Goal: Task Accomplishment & Management: Complete application form

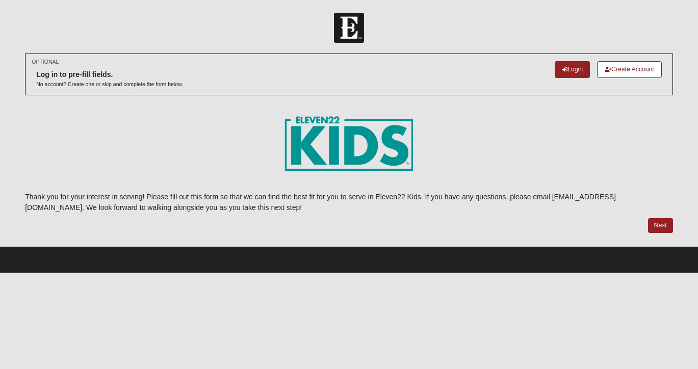
click at [636, 74] on link "Create Account" at bounding box center [629, 69] width 65 height 17
click at [574, 70] on link "Login" at bounding box center [572, 69] width 35 height 17
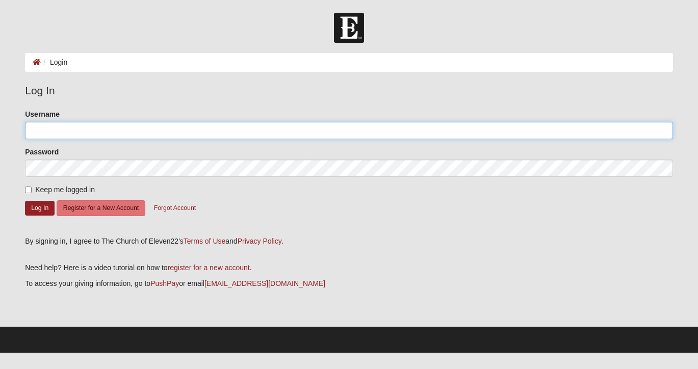
type input "Ramirez317"
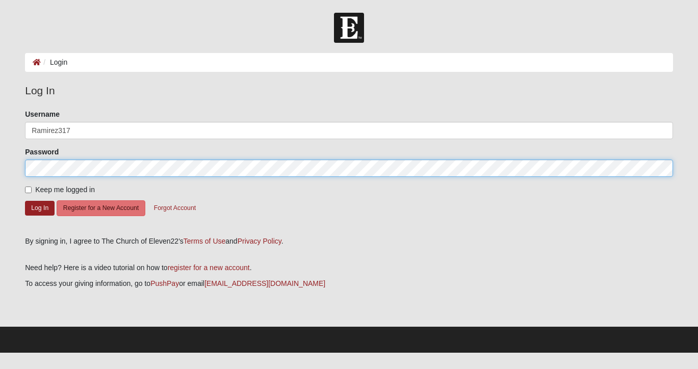
click at [39, 208] on button "Log In" at bounding box center [40, 208] width 30 height 15
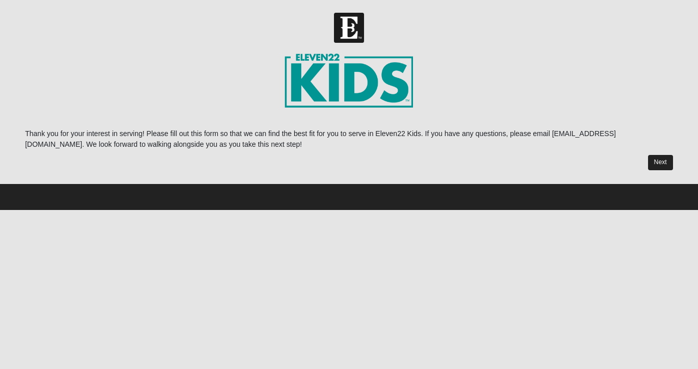
click at [652, 163] on link "Next" at bounding box center [660, 162] width 25 height 15
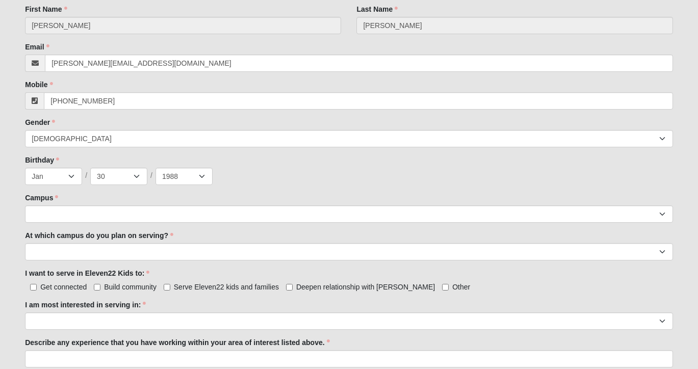
scroll to position [341, 0]
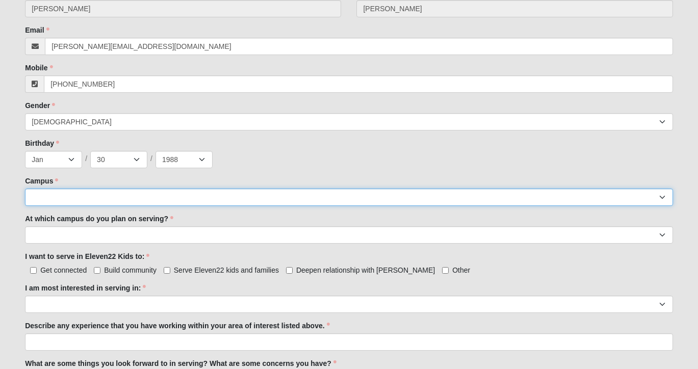
select select "17"
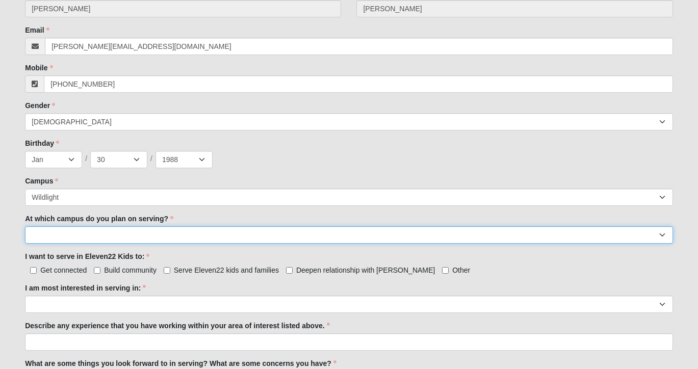
select select "Wildlight"
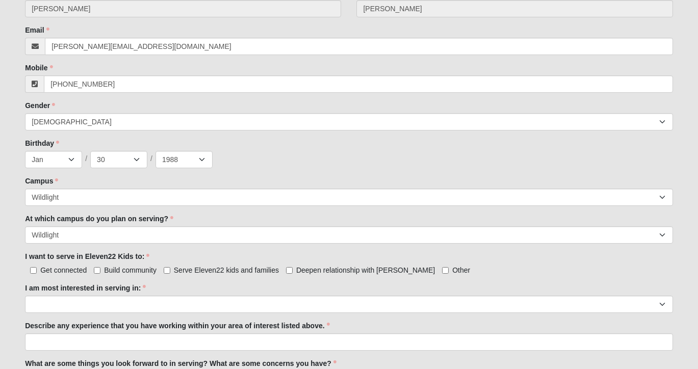
click at [205, 269] on span "Serve Eleven22 kids and families" at bounding box center [226, 270] width 105 height 8
click at [170, 269] on input "Serve Eleven22 kids and families" at bounding box center [167, 270] width 7 height 7
checkbox input "true"
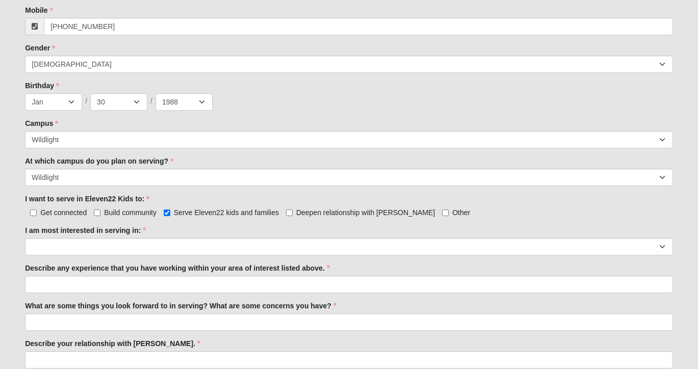
scroll to position [416, 0]
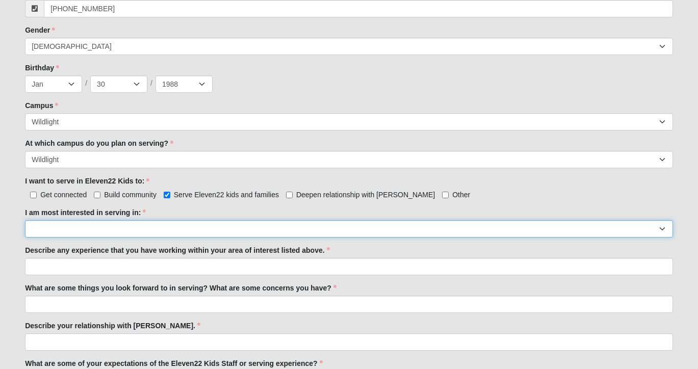
select select "Undecided"
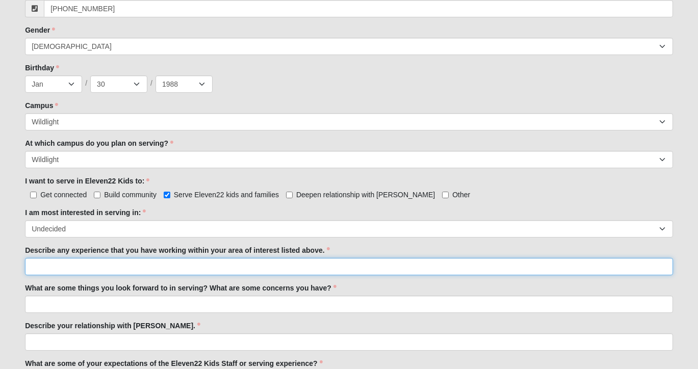
click at [185, 270] on input "Describe any experience that you have working within your area of interest list…" at bounding box center [349, 266] width 648 height 17
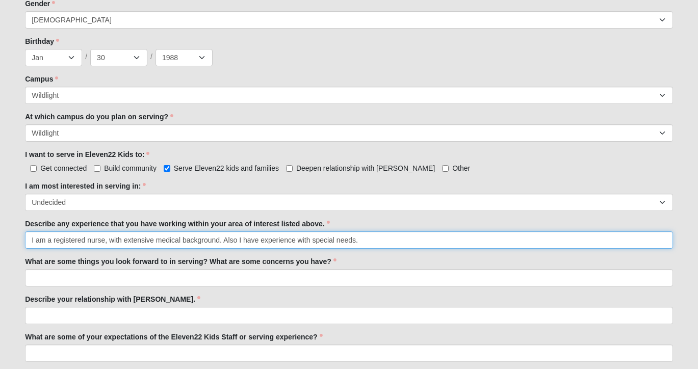
scroll to position [444, 0]
type input "I am a registered nurse, with extensive medical background. Also I have experie…"
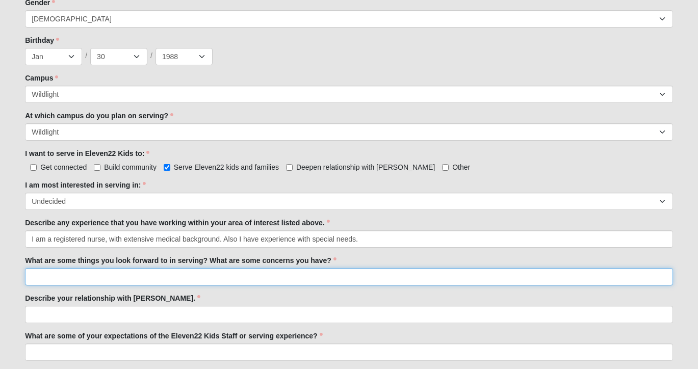
click at [205, 280] on input "What are some things you look forward to in serving? What are some concerns you…" at bounding box center [349, 276] width 648 height 17
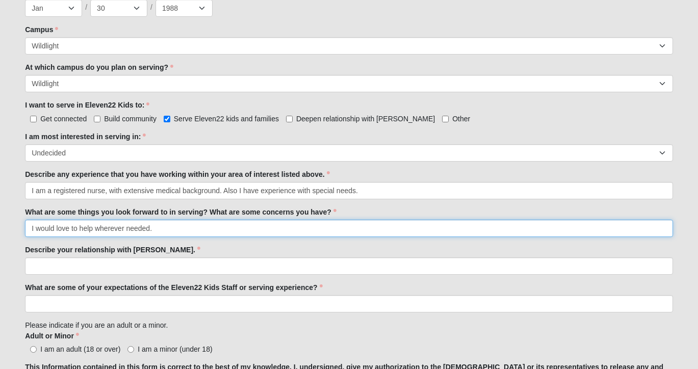
scroll to position [494, 0]
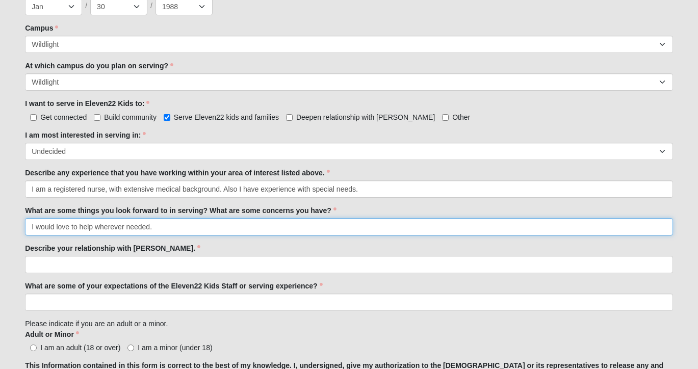
type input "I would love to help wherever needed."
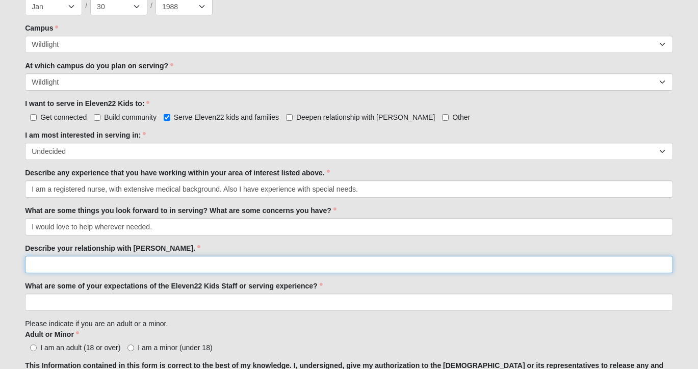
click at [232, 265] on input "Describe your relationship with [PERSON_NAME]." at bounding box center [349, 264] width 648 height 17
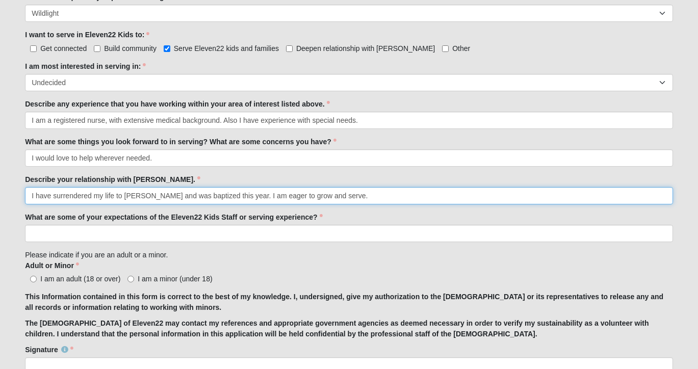
scroll to position [565, 0]
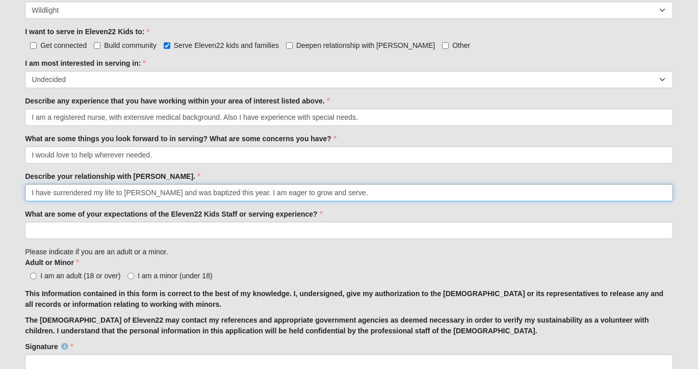
type input "I have surrendered my life to [PERSON_NAME] and was baptized this year. I am ea…"
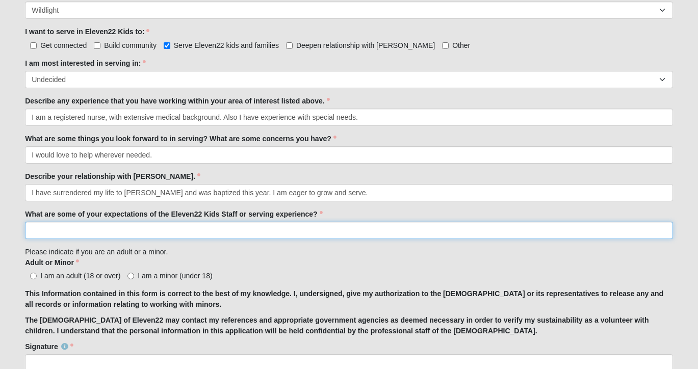
click at [212, 238] on input "What are some of your expectations of the Eleven22 Kids Staff or serving experi…" at bounding box center [349, 230] width 648 height 17
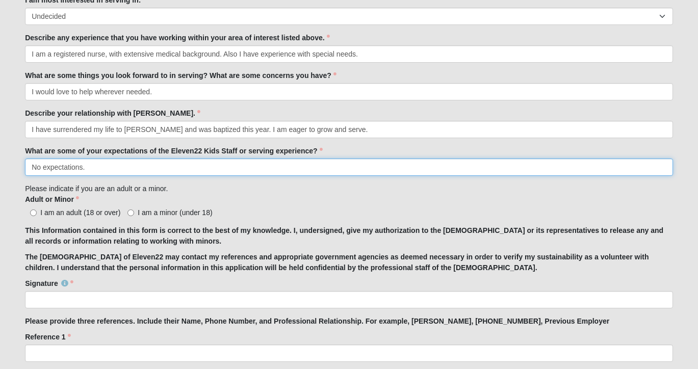
scroll to position [637, 0]
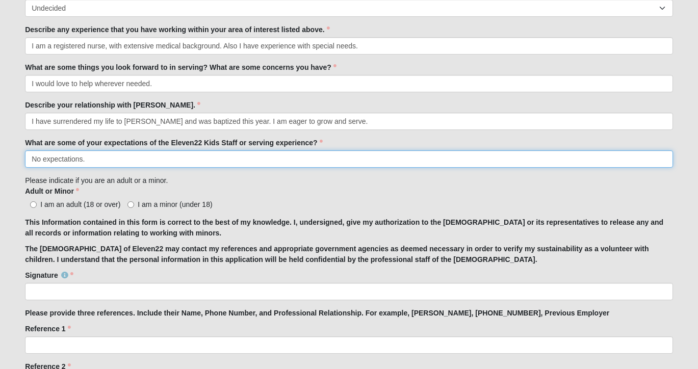
type input "No expectations."
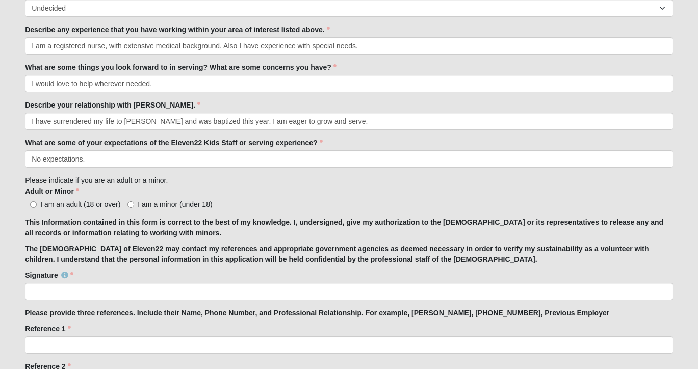
click at [34, 203] on input "I am an adult (18 or over)" at bounding box center [33, 204] width 7 height 7
radio input "true"
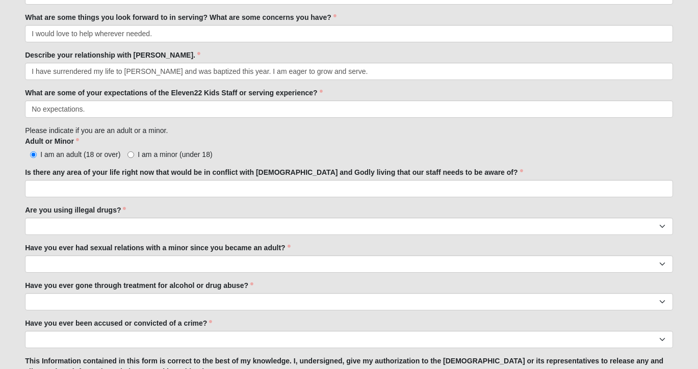
scroll to position [687, 0]
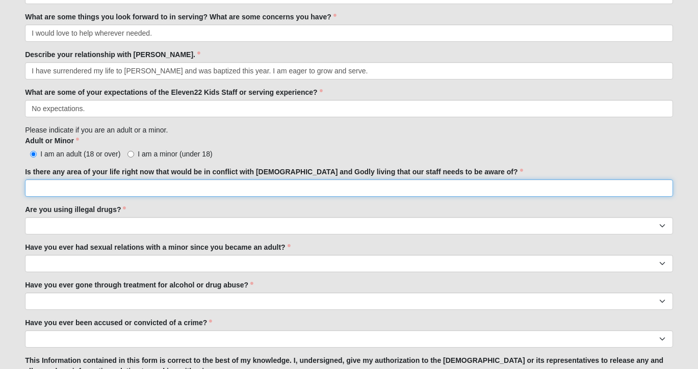
click at [150, 188] on input "Is there any area of your life right now that would be in conflict with [DEMOGR…" at bounding box center [349, 187] width 648 height 17
type input "No"
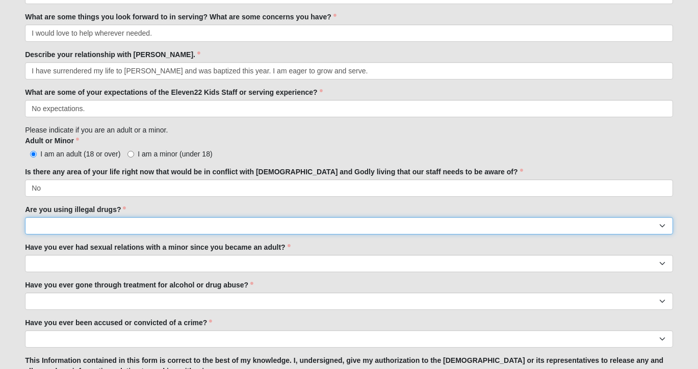
select select "No"
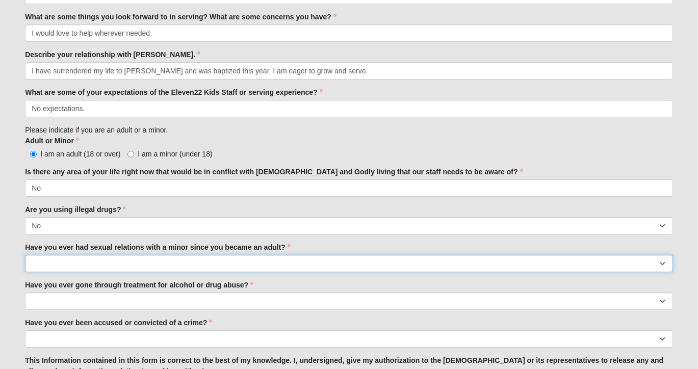
select select "No"
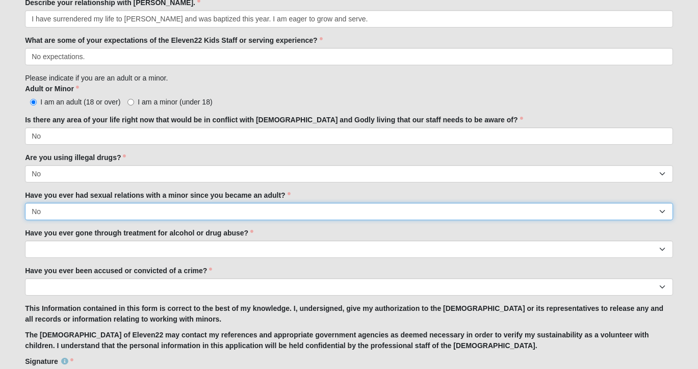
scroll to position [748, 0]
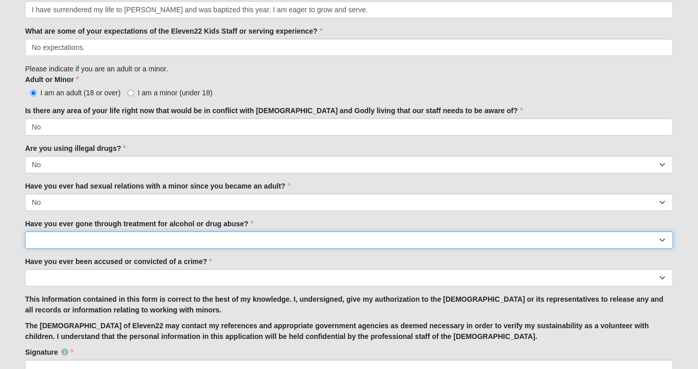
select select "No"
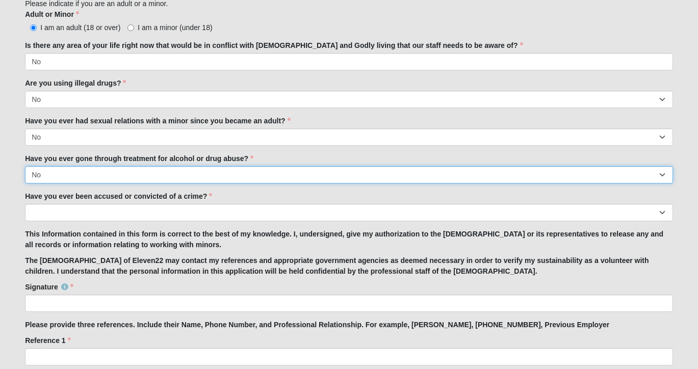
scroll to position [822, 0]
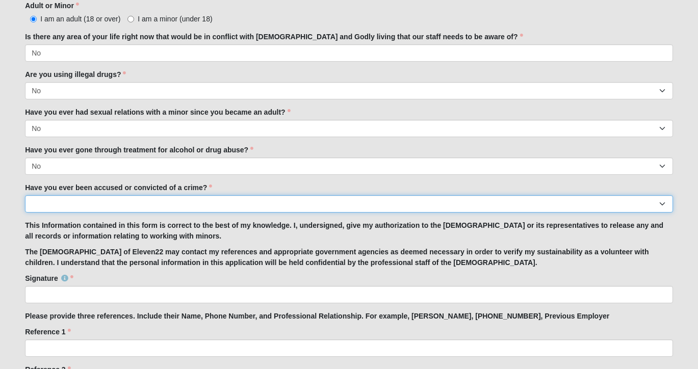
select select "No"
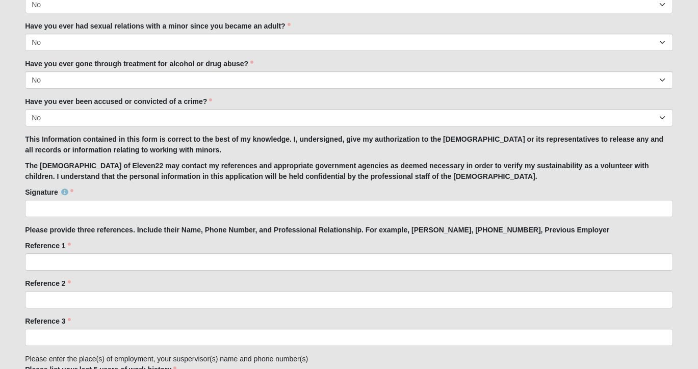
scroll to position [918, 0]
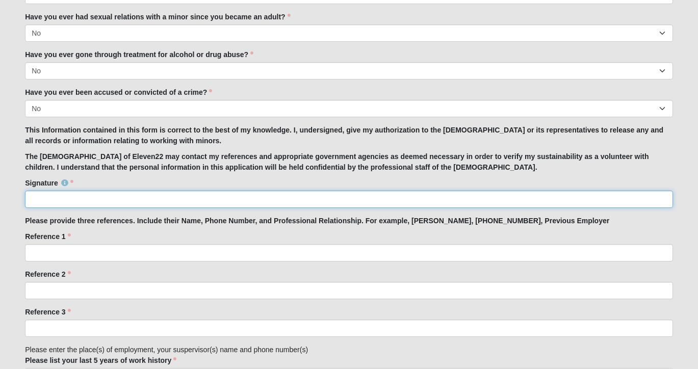
click at [148, 202] on input "Signature" at bounding box center [349, 199] width 648 height 17
type input "[PERSON_NAME]"
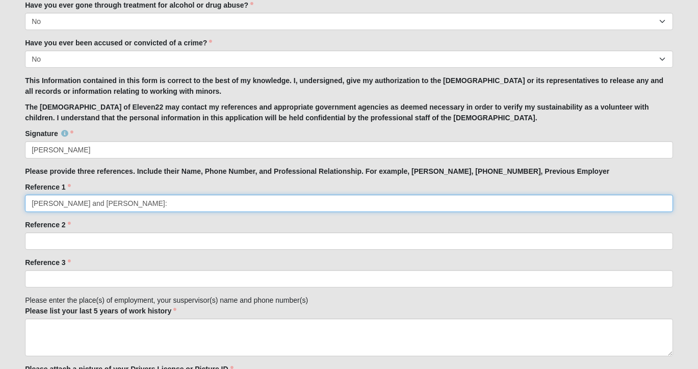
scroll to position [975, 0]
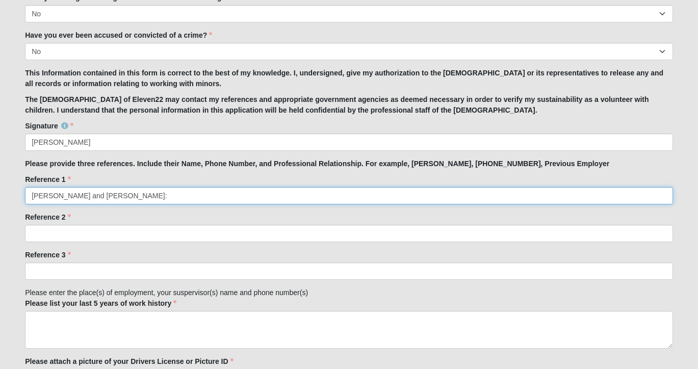
type input "[PERSON_NAME] and [PERSON_NAME]:"
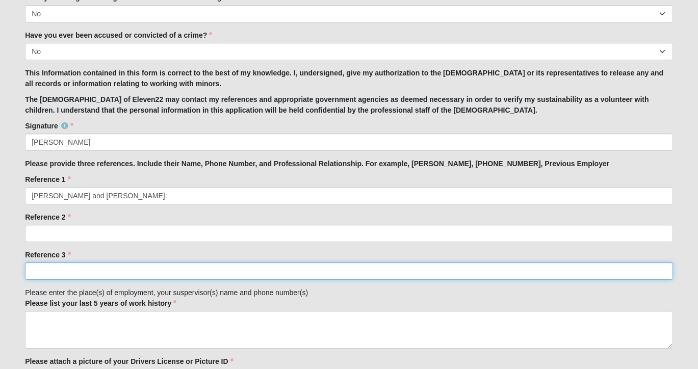
click at [127, 271] on input "Reference 3" at bounding box center [349, 271] width 648 height 17
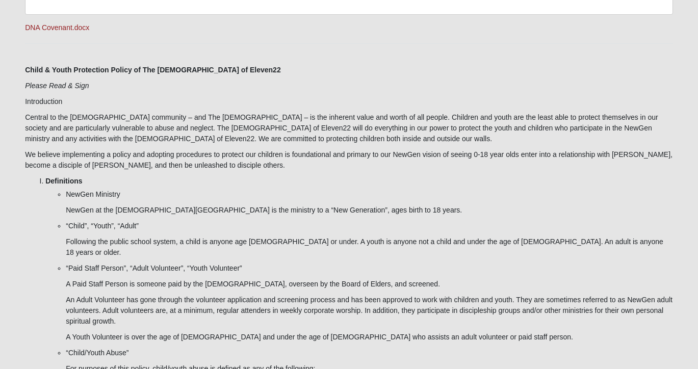
scroll to position [1429, 0]
